Goal: Find specific page/section: Find specific page/section

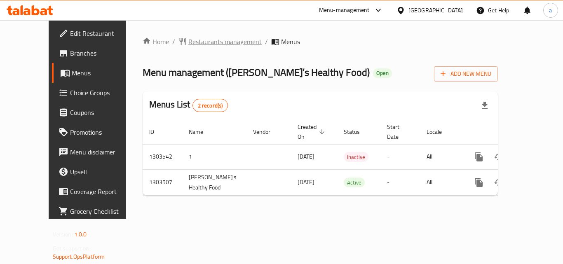
click at [196, 43] on span "Restaurants management" at bounding box center [224, 42] width 73 height 10
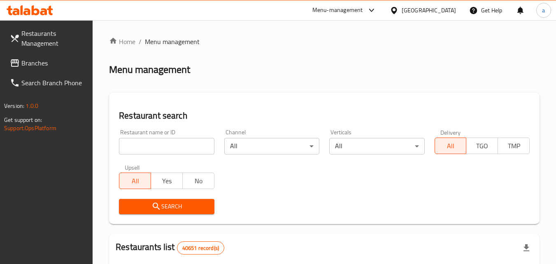
click at [186, 148] on input "search" at bounding box center [166, 146] width 95 height 16
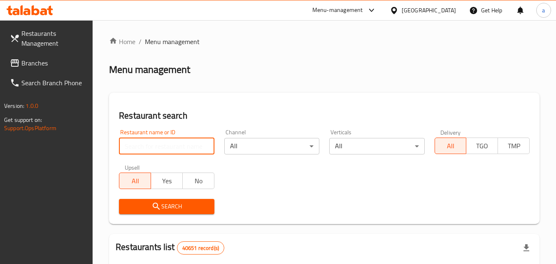
paste input "702421"
type input "702421"
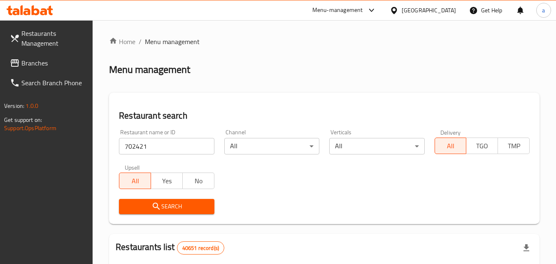
click at [189, 208] on span "Search" at bounding box center [167, 206] width 82 height 10
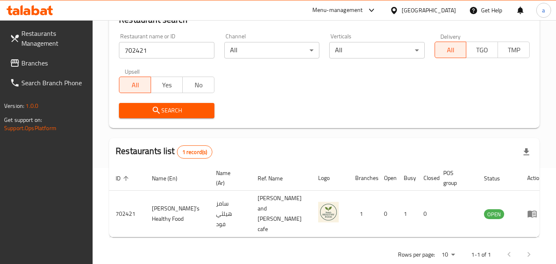
scroll to position [96, 0]
click at [48, 62] on span "Branches" at bounding box center [53, 63] width 65 height 10
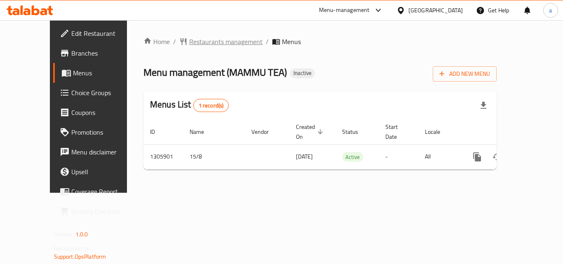
click at [197, 41] on span "Restaurants management" at bounding box center [225, 42] width 73 height 10
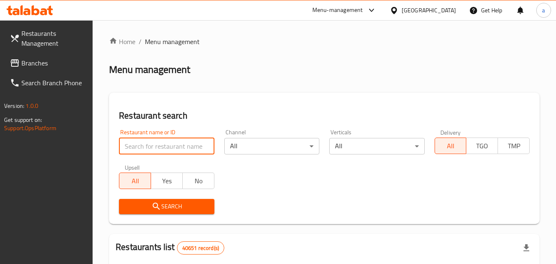
click at [166, 146] on input "search" at bounding box center [166, 146] width 95 height 16
paste input "703140"
type input "703140"
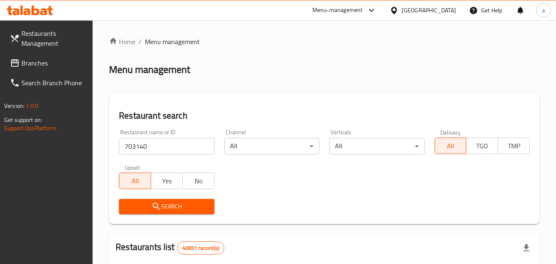
click at [164, 210] on span "Search" at bounding box center [167, 206] width 82 height 10
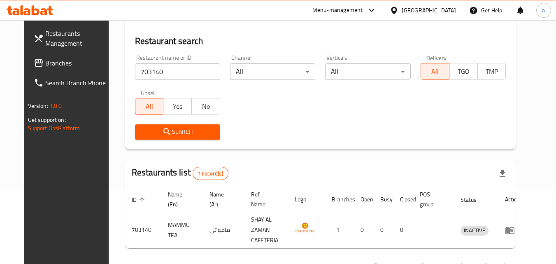
scroll to position [81, 0]
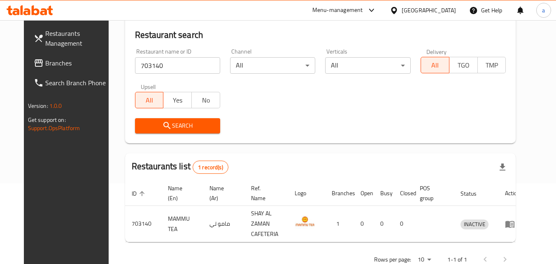
click at [418, 12] on div "[GEOGRAPHIC_DATA]" at bounding box center [429, 10] width 54 height 9
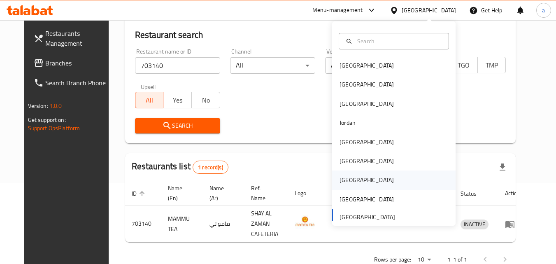
click at [386, 180] on div "[GEOGRAPHIC_DATA]" at bounding box center [394, 180] width 124 height 19
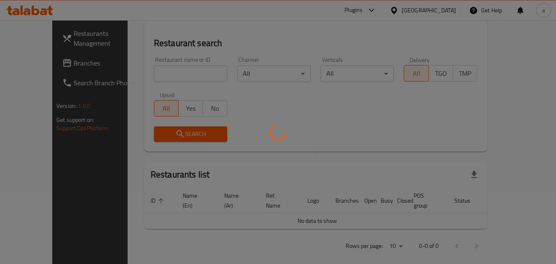
scroll to position [81, 0]
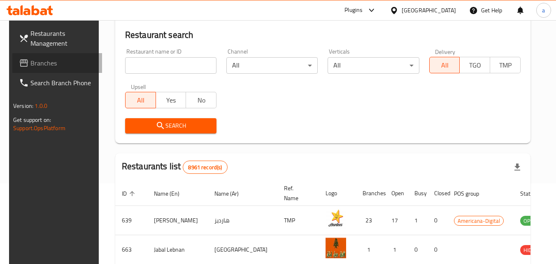
click at [31, 64] on span "Branches" at bounding box center [62, 63] width 65 height 10
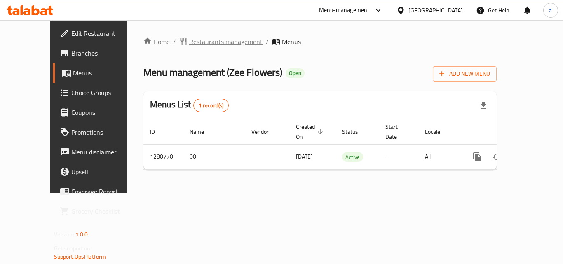
click at [203, 44] on span "Restaurants management" at bounding box center [225, 42] width 73 height 10
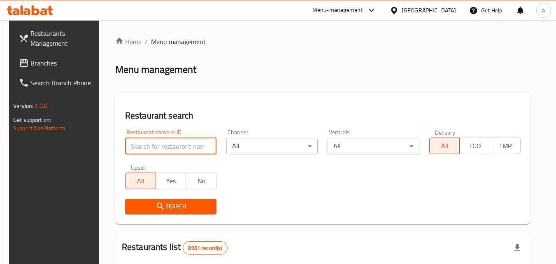
click at [175, 140] on input "search" at bounding box center [170, 146] width 91 height 16
paste input "693936"
type input "693936"
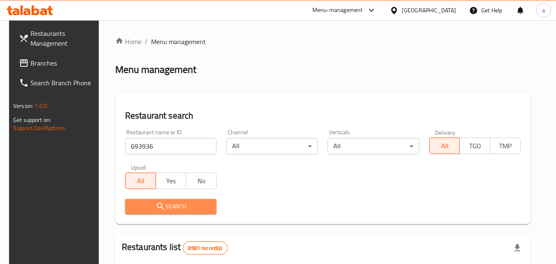
click at [164, 209] on span "Search" at bounding box center [171, 206] width 78 height 10
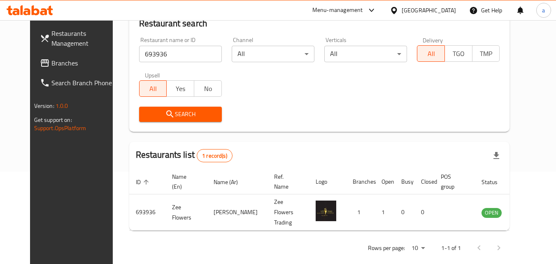
scroll to position [96, 0]
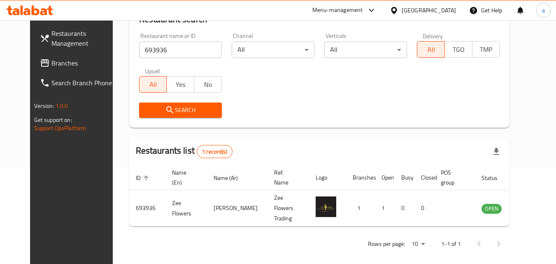
click at [451, 8] on div "Qatar" at bounding box center [429, 10] width 54 height 9
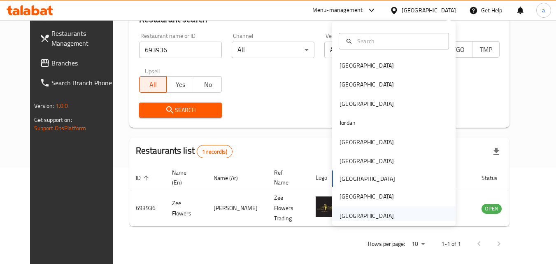
click at [400, 217] on div "[GEOGRAPHIC_DATA]" at bounding box center [394, 215] width 124 height 19
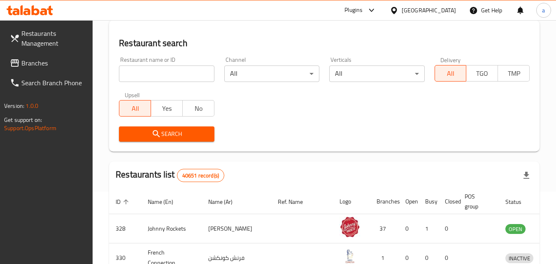
scroll to position [96, 0]
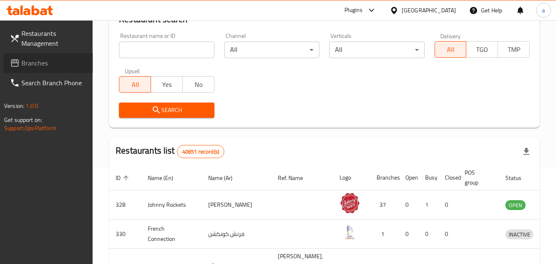
click at [29, 60] on span "Branches" at bounding box center [53, 63] width 65 height 10
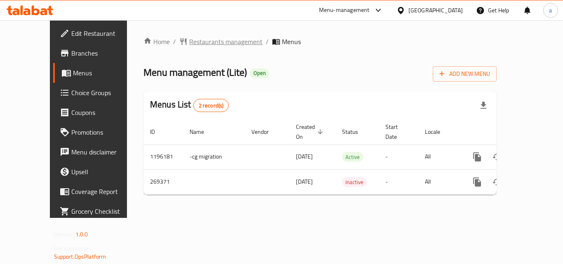
click at [190, 40] on span "Restaurants management" at bounding box center [225, 42] width 73 height 10
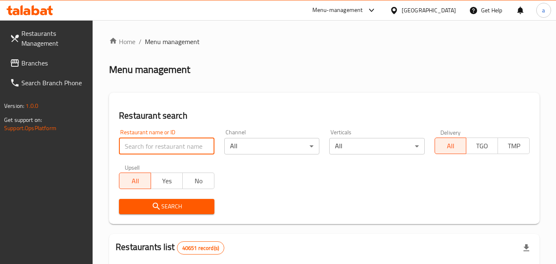
click at [182, 143] on input "search" at bounding box center [166, 146] width 95 height 16
paste input "627739"
type input "627739"
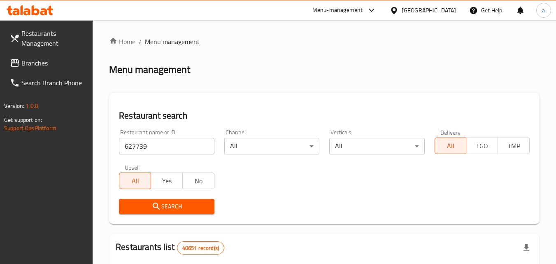
click at [193, 203] on span "Search" at bounding box center [167, 206] width 82 height 10
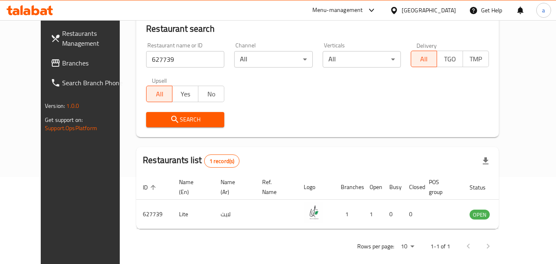
scroll to position [91, 0]
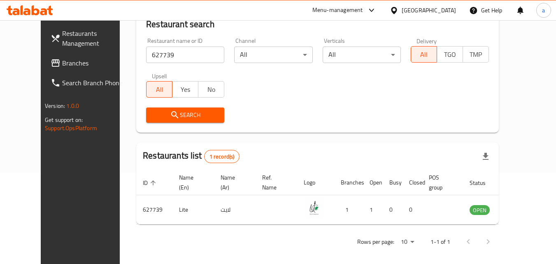
click at [62, 67] on span "Branches" at bounding box center [94, 63] width 65 height 10
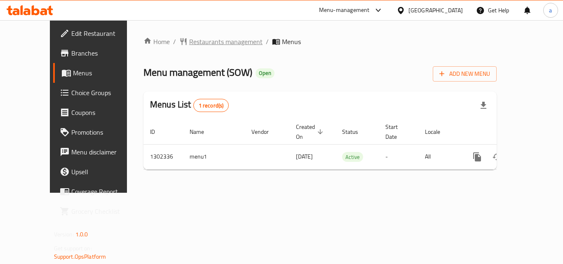
click at [202, 44] on span "Restaurants management" at bounding box center [225, 42] width 73 height 10
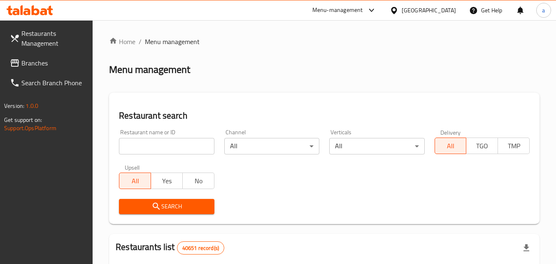
click at [163, 147] on input "search" at bounding box center [166, 146] width 95 height 16
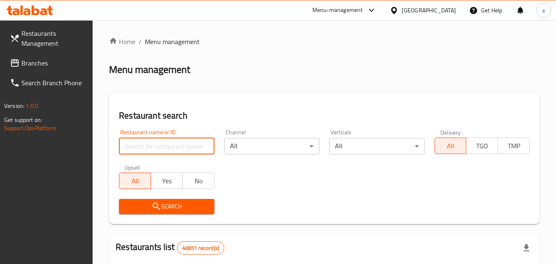
paste input "702335"
type input "702335"
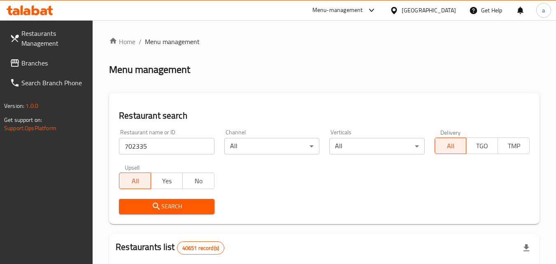
click at [170, 203] on span "Search" at bounding box center [167, 206] width 82 height 10
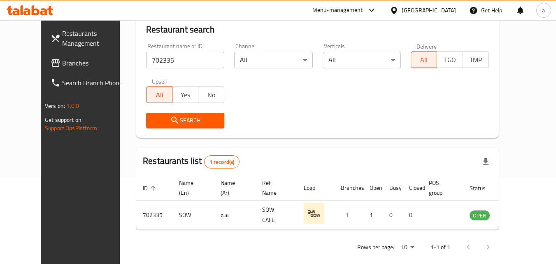
scroll to position [91, 0]
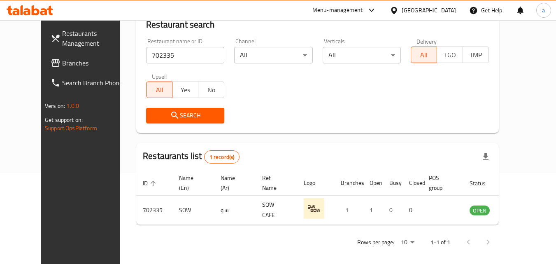
click at [442, 11] on div "[GEOGRAPHIC_DATA]" at bounding box center [429, 10] width 54 height 9
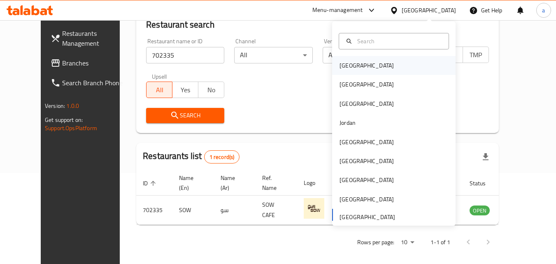
click at [379, 63] on div "[GEOGRAPHIC_DATA]" at bounding box center [394, 65] width 124 height 19
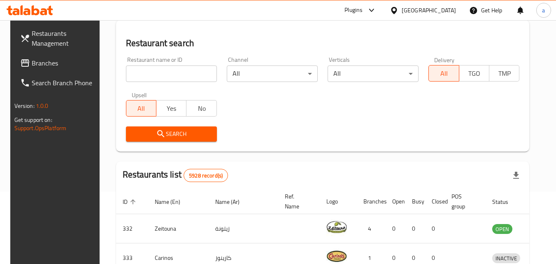
scroll to position [91, 0]
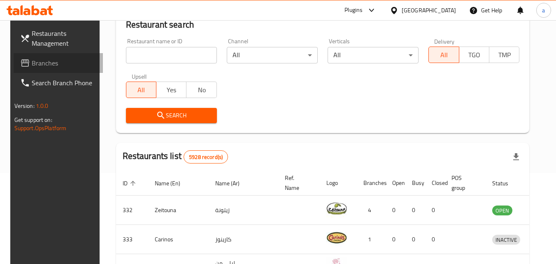
click at [49, 65] on span "Branches" at bounding box center [64, 63] width 65 height 10
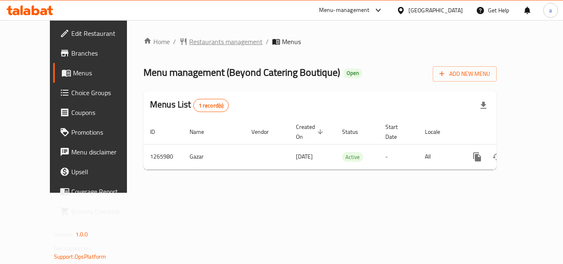
click at [203, 41] on span "Restaurants management" at bounding box center [225, 42] width 73 height 10
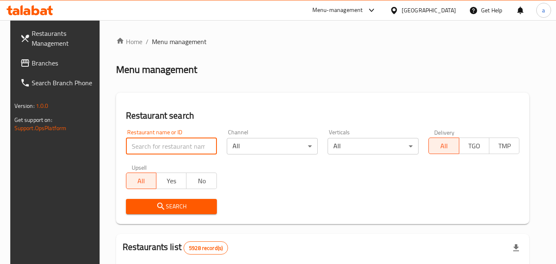
click at [190, 147] on input "search" at bounding box center [171, 146] width 91 height 16
paste input "687081"
type input "687081"
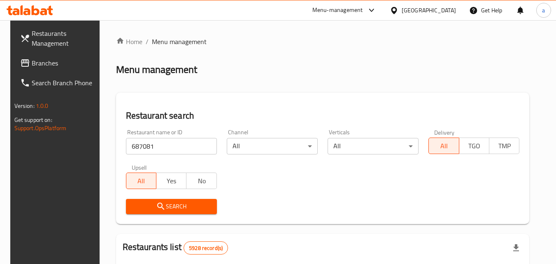
click at [177, 207] on span "Search" at bounding box center [172, 206] width 78 height 10
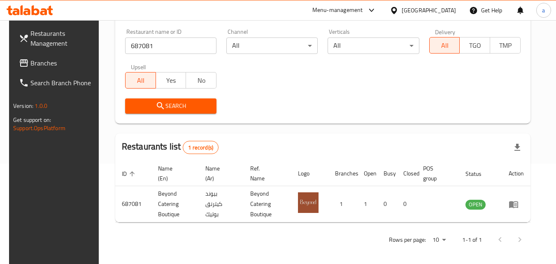
scroll to position [103, 0]
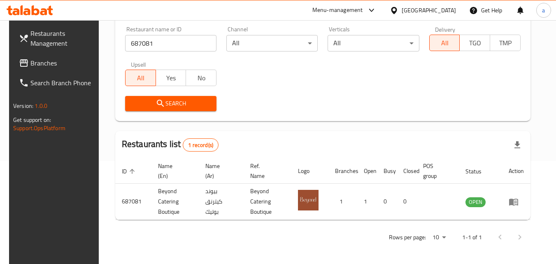
click at [449, 10] on div "[GEOGRAPHIC_DATA]" at bounding box center [429, 10] width 54 height 9
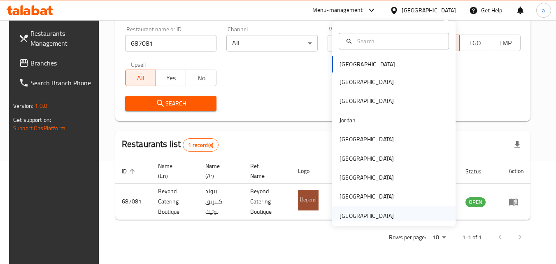
click at [416, 213] on div "[GEOGRAPHIC_DATA]" at bounding box center [394, 215] width 124 height 19
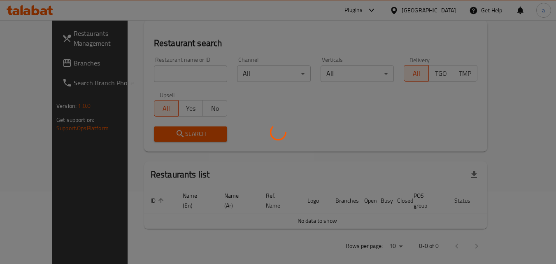
scroll to position [103, 0]
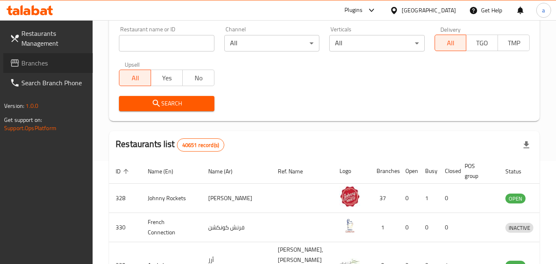
click at [54, 66] on span "Branches" at bounding box center [53, 63] width 65 height 10
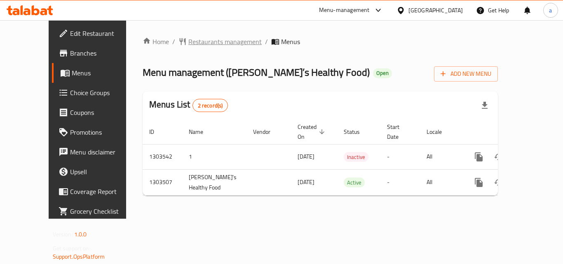
click at [201, 41] on span "Restaurants management" at bounding box center [224, 42] width 73 height 10
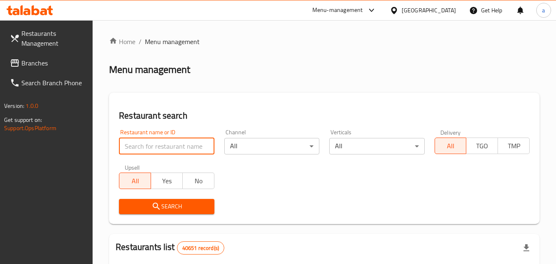
click at [171, 140] on input "search" at bounding box center [166, 146] width 95 height 16
paste input "702421"
type input "702421"
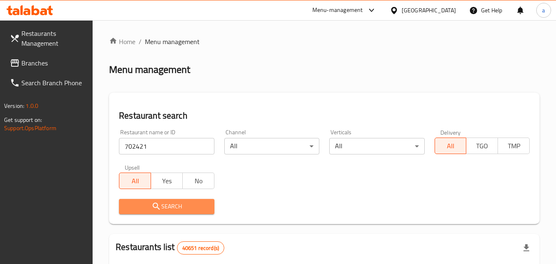
click at [165, 205] on span "Search" at bounding box center [167, 206] width 82 height 10
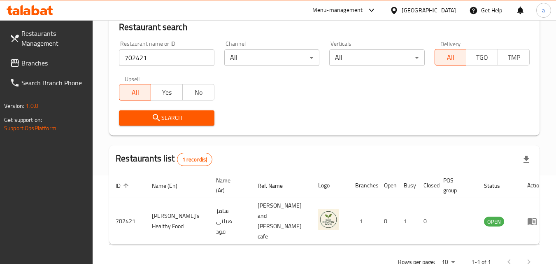
scroll to position [90, 0]
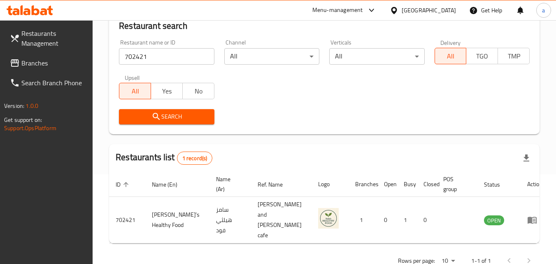
click at [435, 9] on div "[GEOGRAPHIC_DATA]" at bounding box center [429, 10] width 54 height 9
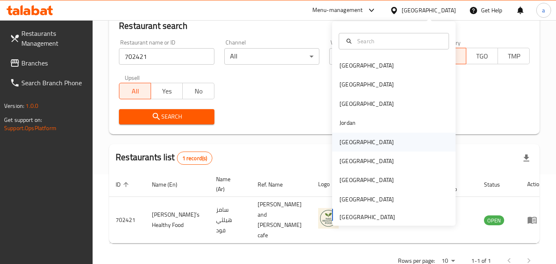
click at [355, 143] on div "[GEOGRAPHIC_DATA]" at bounding box center [367, 142] width 68 height 19
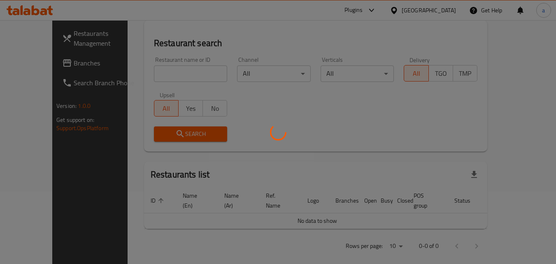
scroll to position [90, 0]
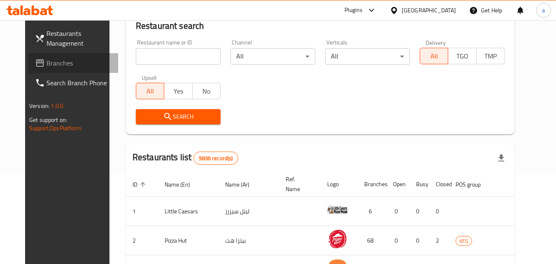
click at [47, 61] on span "Branches" at bounding box center [79, 63] width 65 height 10
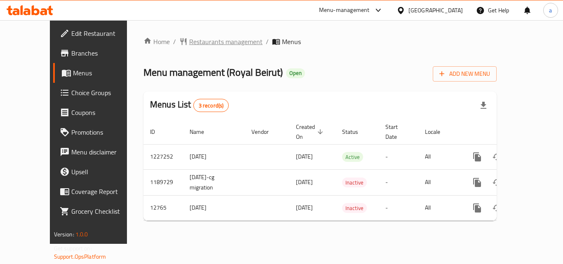
click at [202, 41] on span "Restaurants management" at bounding box center [225, 42] width 73 height 10
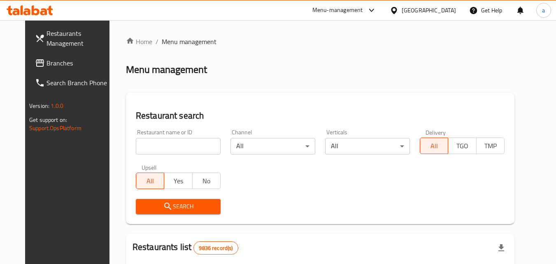
click at [179, 144] on input "search" at bounding box center [178, 146] width 85 height 16
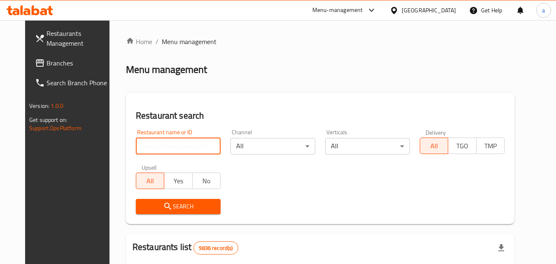
paste input "2072"
type input "2072"
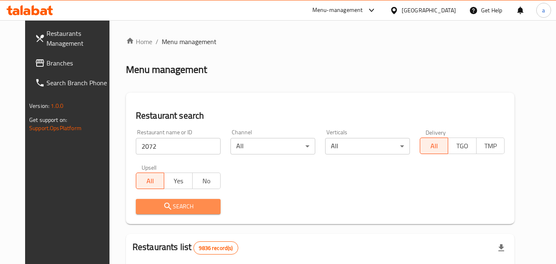
click at [175, 209] on span "Search" at bounding box center [179, 206] width 72 height 10
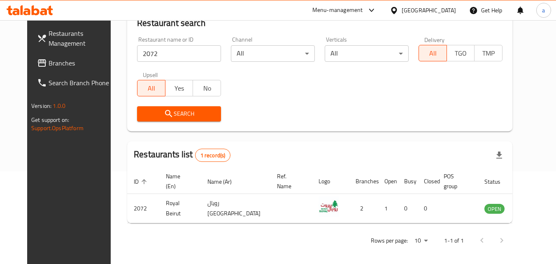
scroll to position [96, 0]
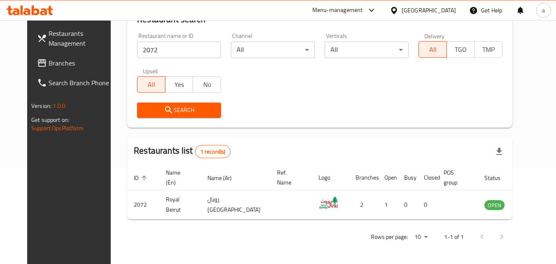
click at [455, 12] on div "[GEOGRAPHIC_DATA]" at bounding box center [429, 10] width 54 height 9
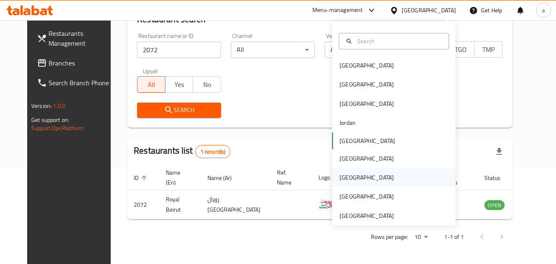
click at [398, 178] on div "[GEOGRAPHIC_DATA]" at bounding box center [394, 177] width 124 height 19
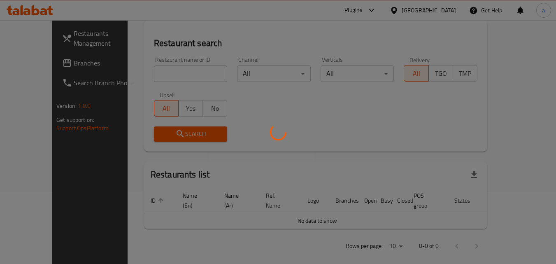
scroll to position [96, 0]
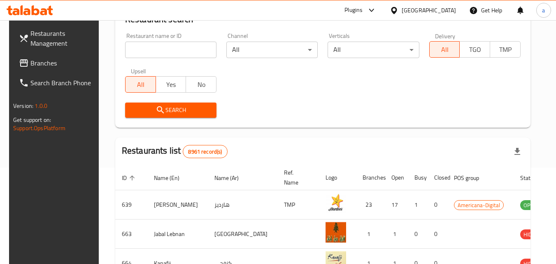
click at [50, 63] on span "Branches" at bounding box center [62, 63] width 65 height 10
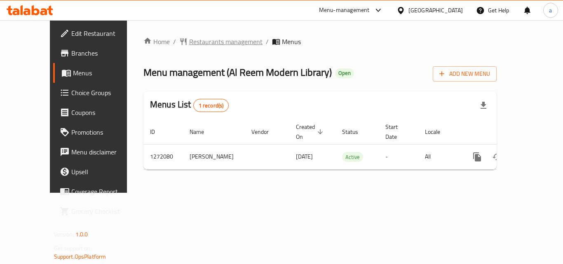
click at [201, 42] on span "Restaurants management" at bounding box center [225, 42] width 73 height 10
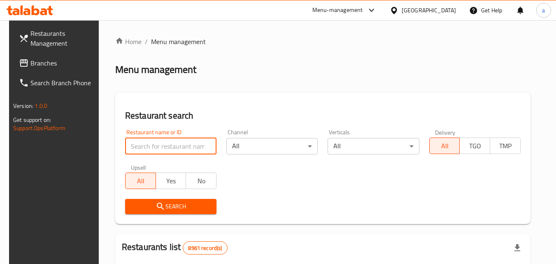
click at [182, 145] on input "search" at bounding box center [170, 146] width 91 height 16
paste input "689694"
type input "689694"
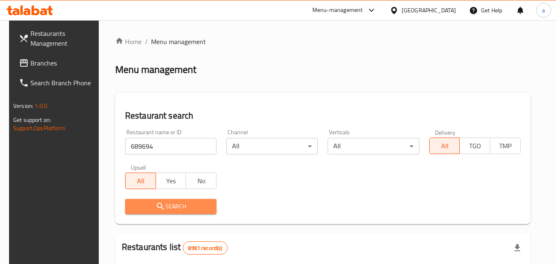
click at [170, 206] on span "Search" at bounding box center [171, 206] width 78 height 10
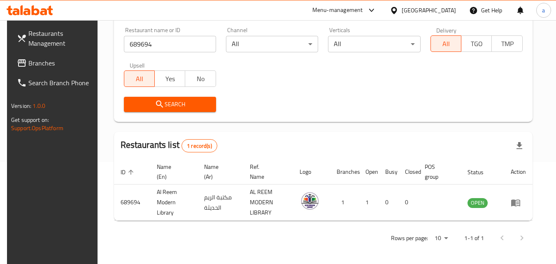
scroll to position [103, 0]
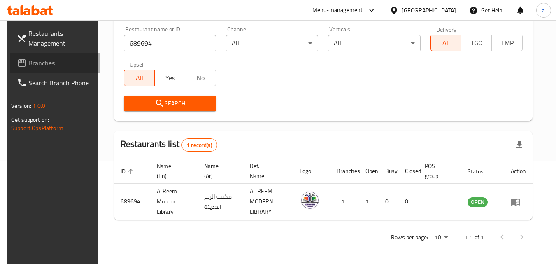
click at [61, 60] on span "Branches" at bounding box center [60, 63] width 65 height 10
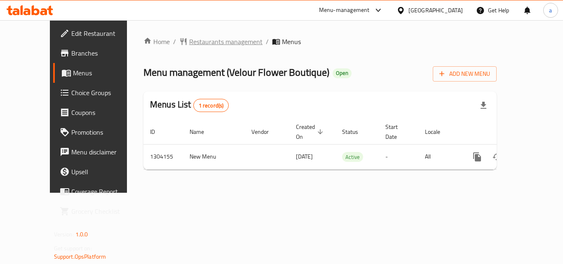
click at [192, 40] on span "Restaurants management" at bounding box center [225, 42] width 73 height 10
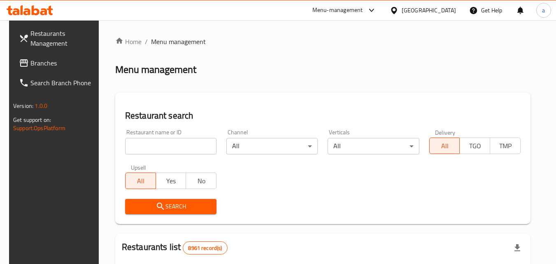
click at [156, 147] on input "search" at bounding box center [170, 146] width 91 height 16
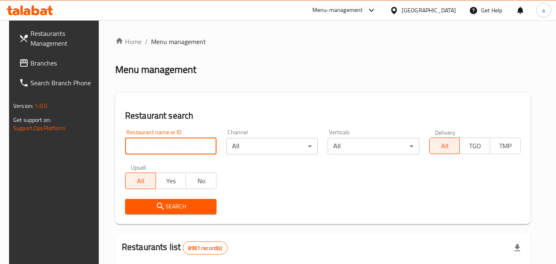
paste input "703085"
type input "703085"
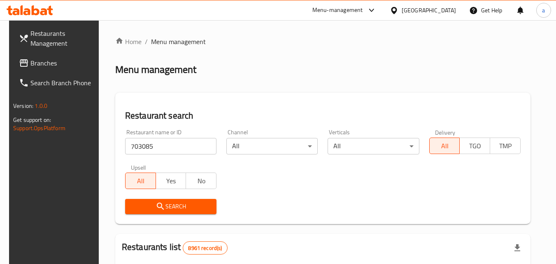
click at [178, 207] on span "Search" at bounding box center [171, 206] width 78 height 10
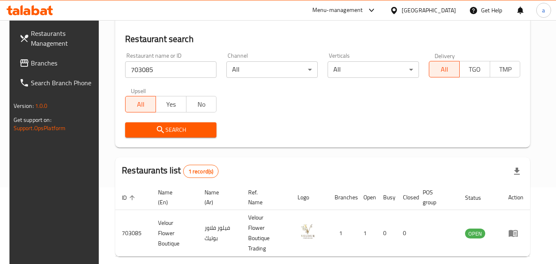
scroll to position [103, 0]
